Goal: Find specific page/section: Find specific page/section

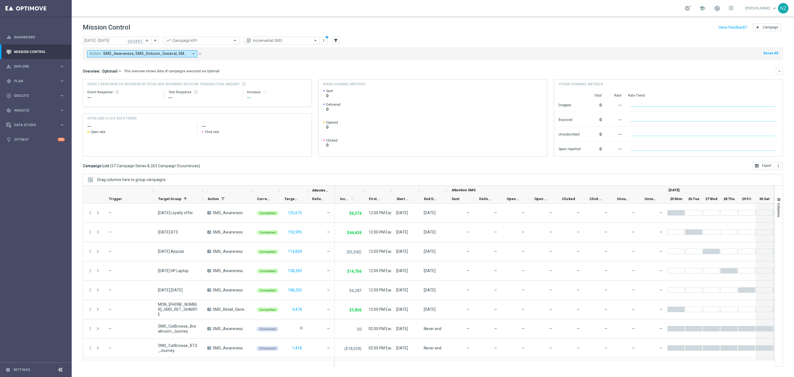
click at [158, 376] on html "equalizer Dashboard Mission Control" at bounding box center [397, 188] width 794 height 377
